Goal: Task Accomplishment & Management: Manage account settings

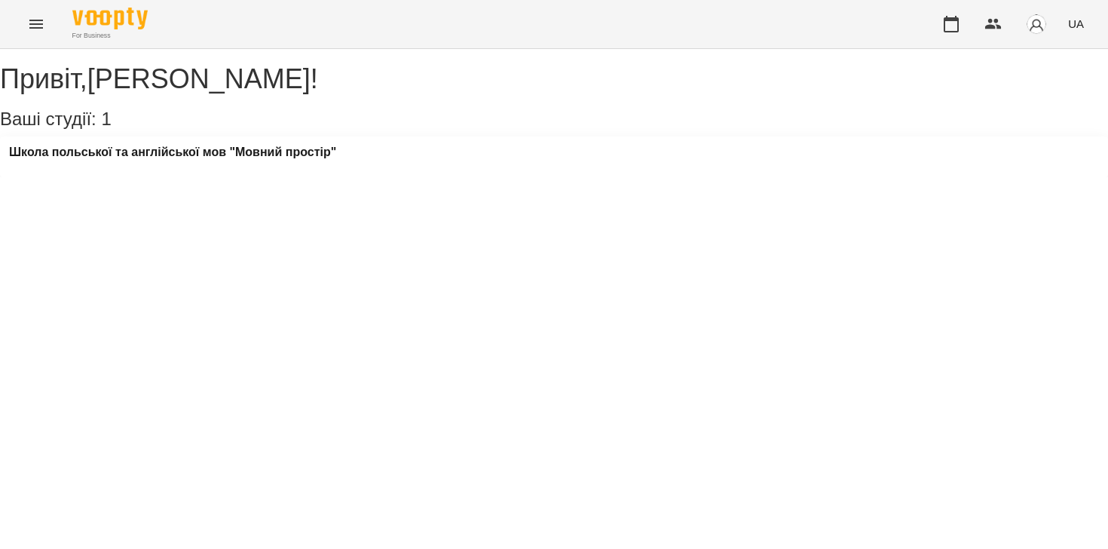
click at [314, 160] on div "Школа польської та англійської мов "Мовний простір"" at bounding box center [554, 156] width 1108 height 41
click at [309, 168] on div "Школа польської та англійської мов "Мовний простір"" at bounding box center [172, 156] width 327 height 23
click at [299, 159] on h3 "Школа польської та англійської мов "Мовний простір"" at bounding box center [172, 152] width 327 height 14
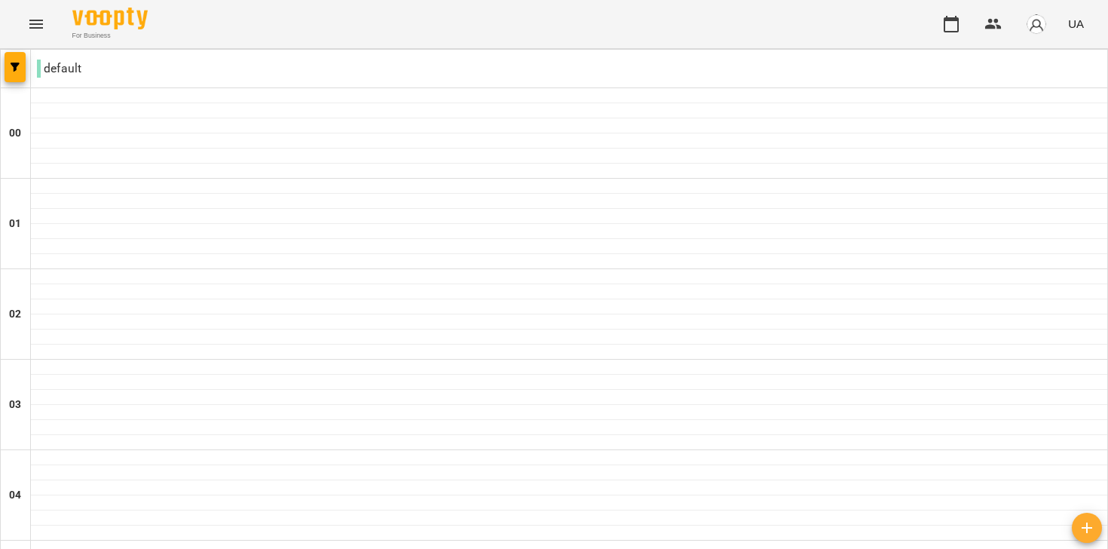
scroll to position [573, 0]
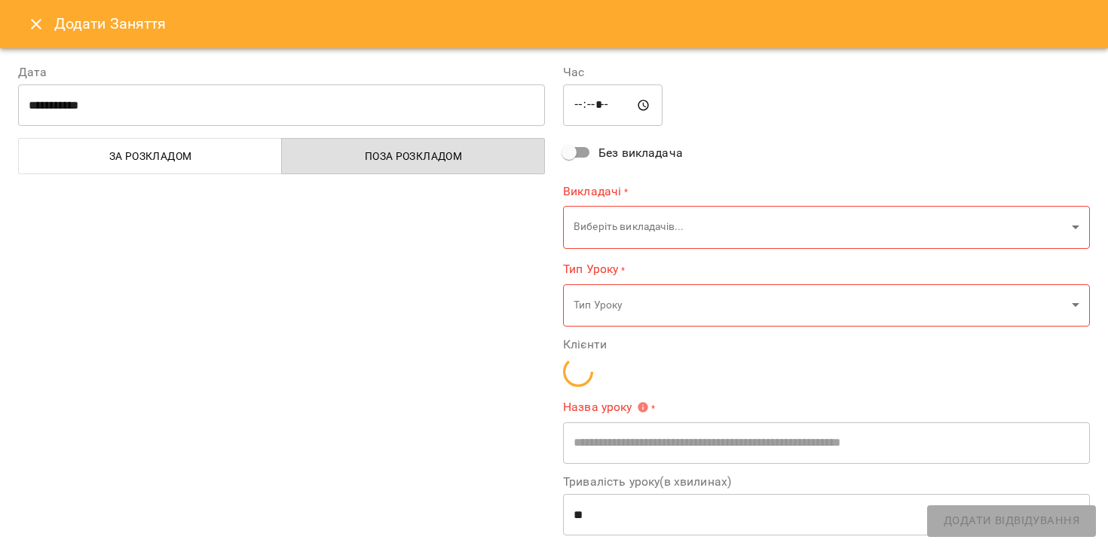
click at [644, 333] on div "Час ***** ​ Без викладача Викладачі * Виберіть викладачів... ​ Тип Уроку * Тип …" at bounding box center [826, 361] width 545 height 633
type input "**********"
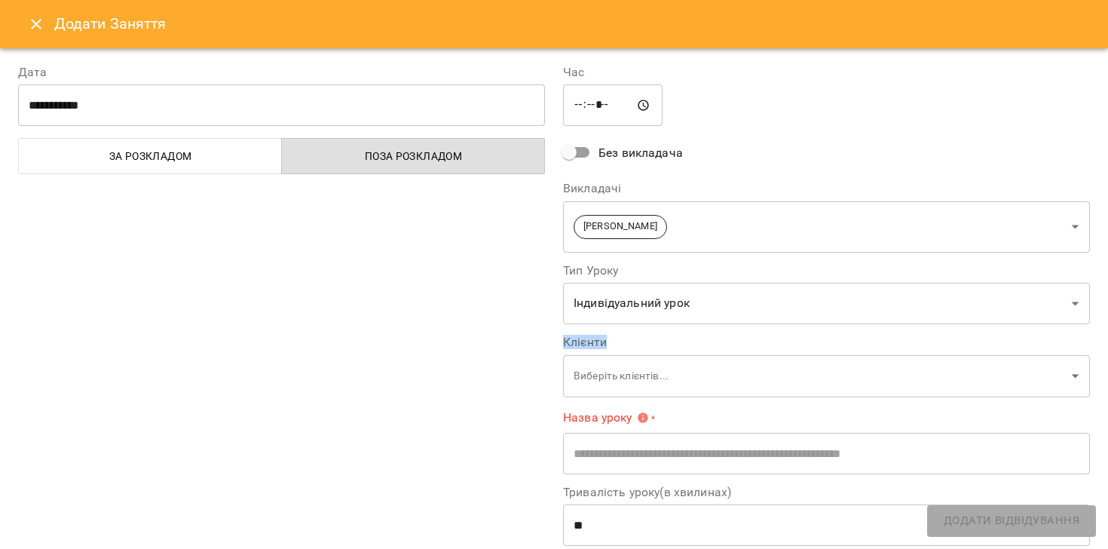
click at [34, 27] on icon "Close" at bounding box center [36, 24] width 18 height 18
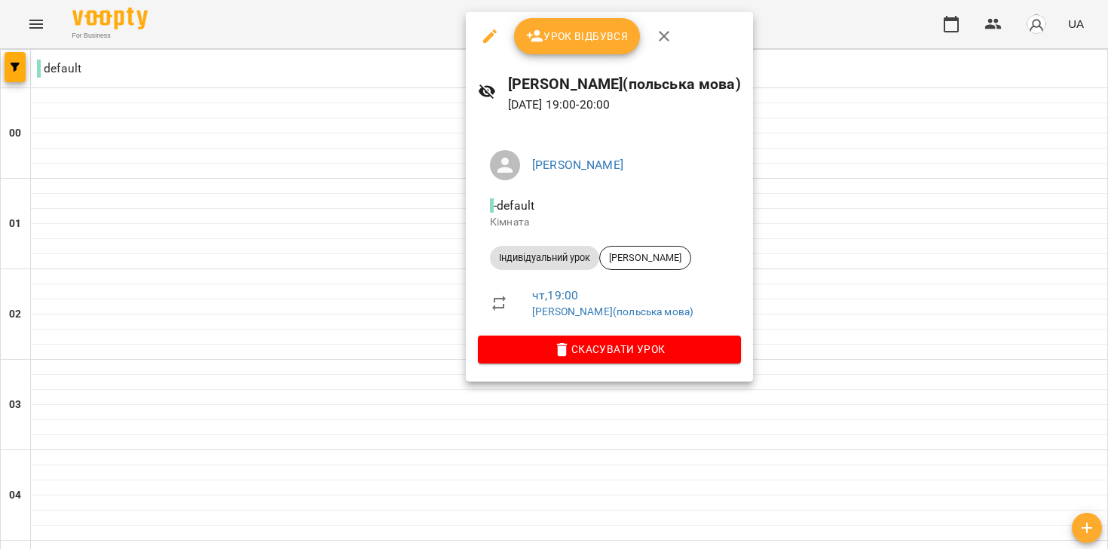
click at [559, 28] on span "Урок відбувся" at bounding box center [577, 36] width 103 height 18
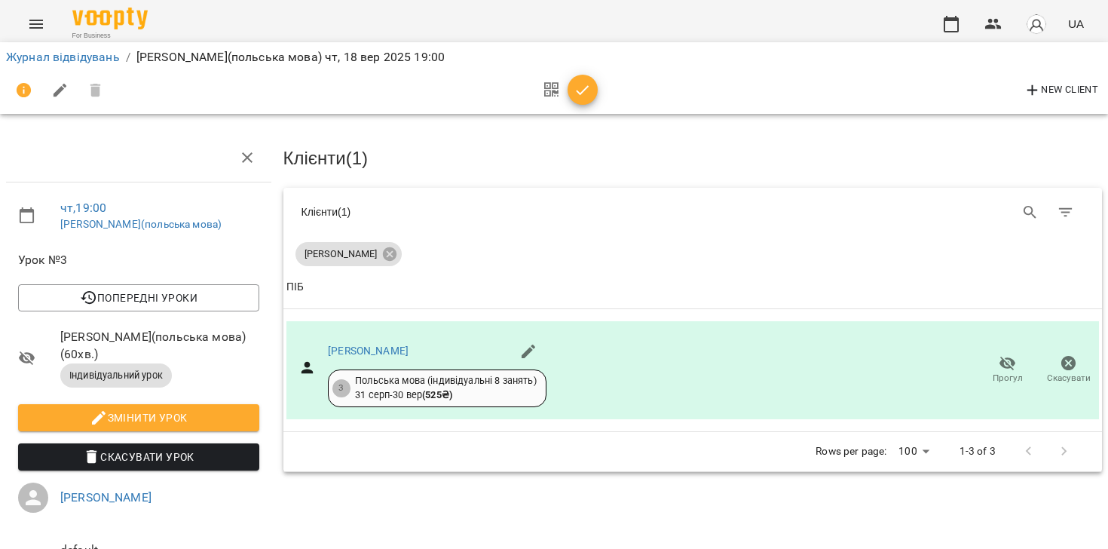
click at [589, 98] on icon "button" at bounding box center [583, 90] width 18 height 18
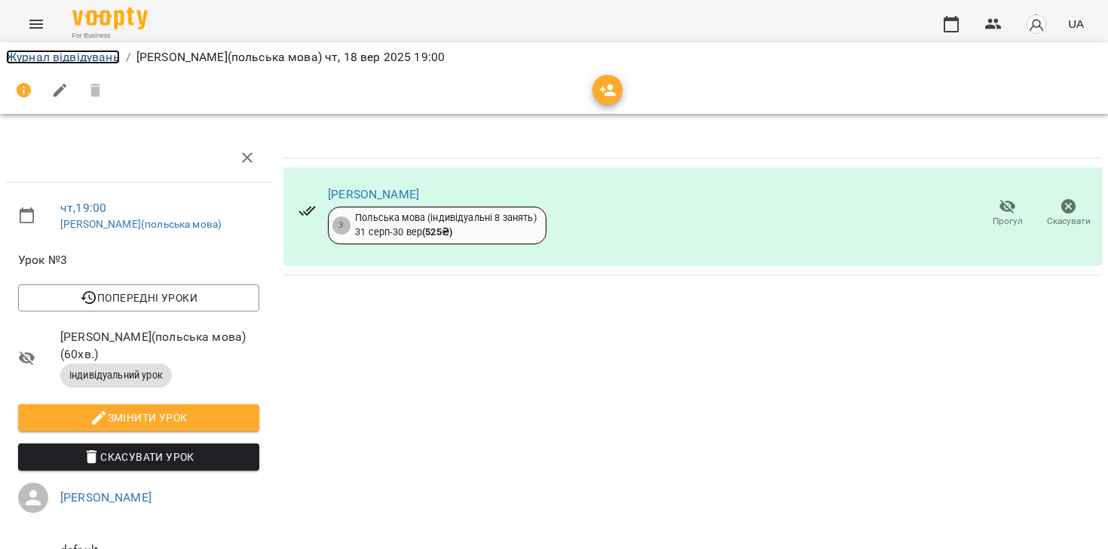
click at [39, 57] on link "Журнал відвідувань" at bounding box center [63, 57] width 114 height 14
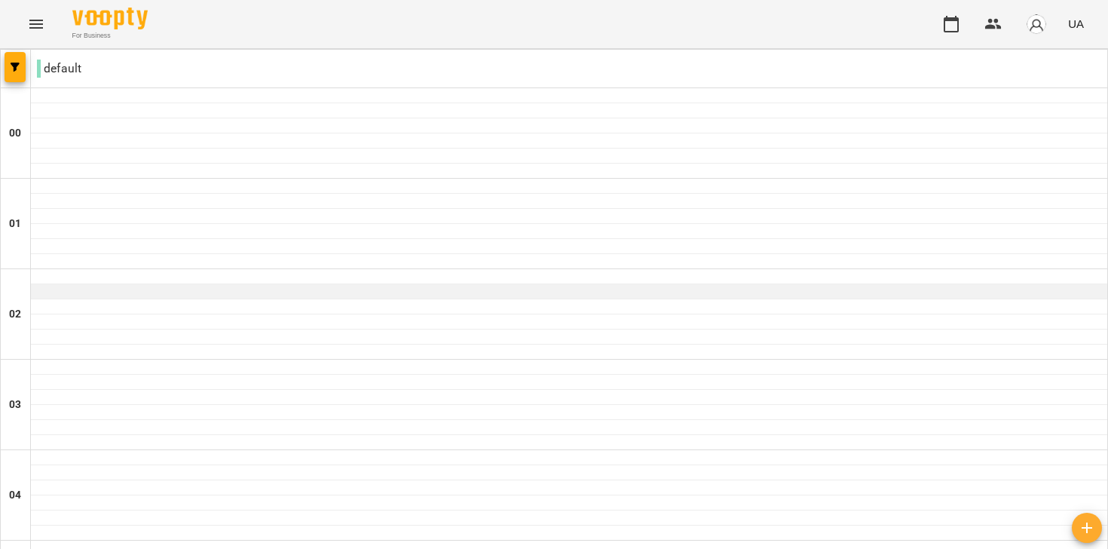
scroll to position [1596, 0]
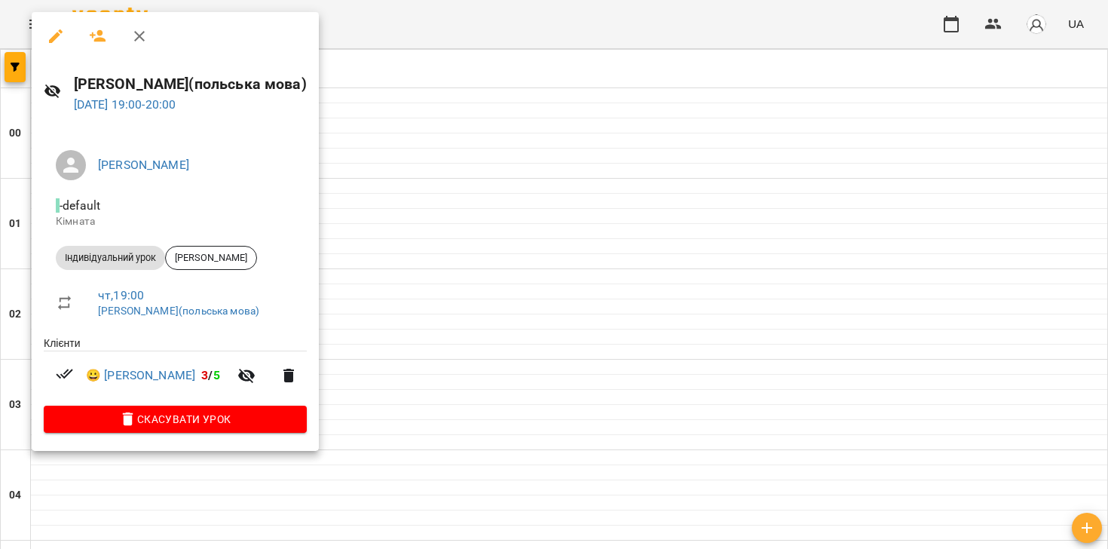
click at [138, 39] on icon "button" at bounding box center [139, 36] width 18 height 18
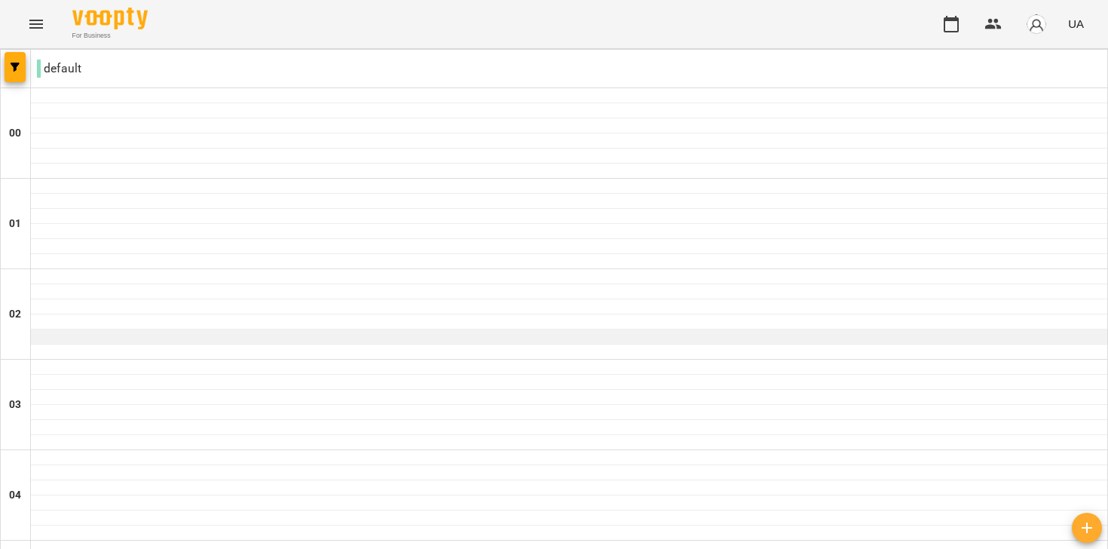
scroll to position [1066, 0]
